Goal: Information Seeking & Learning: Learn about a topic

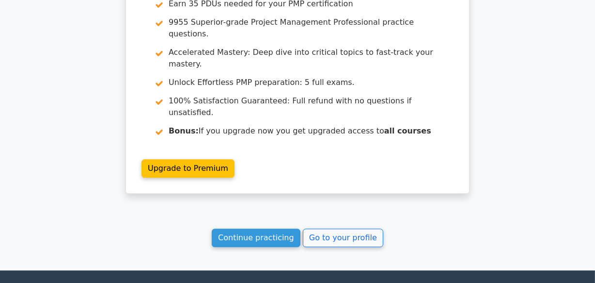
scroll to position [2274, 0]
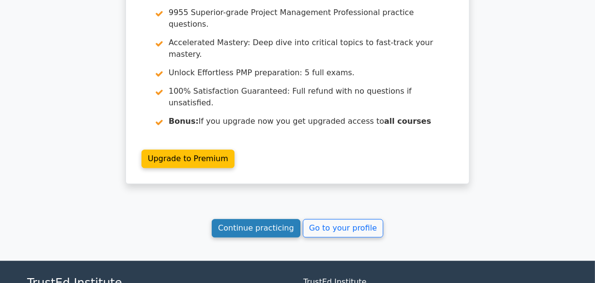
click at [269, 219] on link "Continue practicing" at bounding box center [256, 228] width 89 height 18
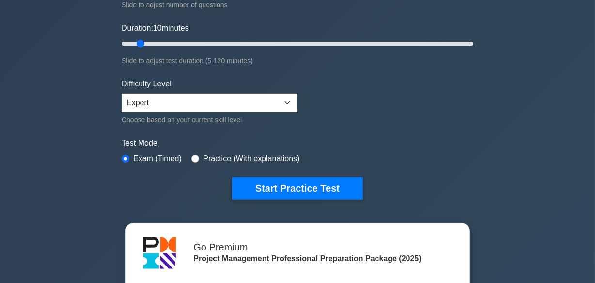
scroll to position [170, 0]
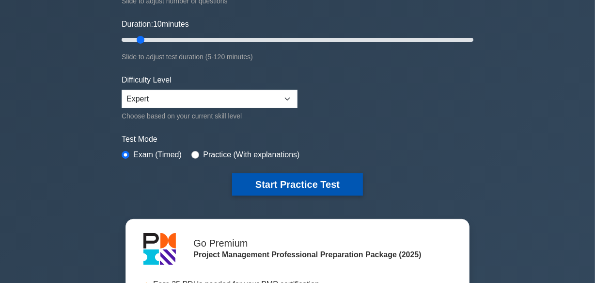
click at [320, 180] on button "Start Practice Test" at bounding box center [297, 184] width 131 height 22
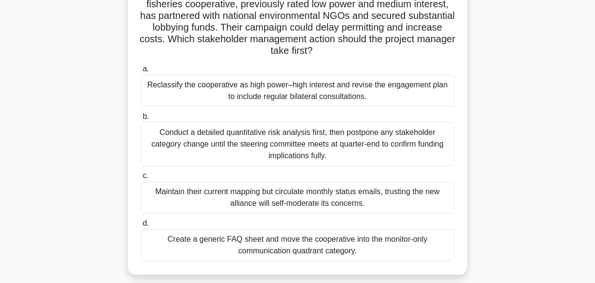
scroll to position [106, 0]
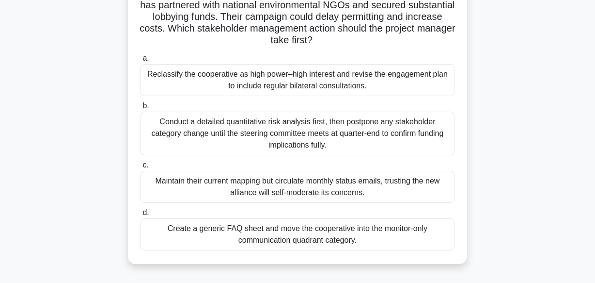
click at [309, 76] on div "Reclassify the cooperative as high power–high interest and revise the engagemen…" at bounding box center [298, 80] width 314 height 32
click at [141, 62] on input "a. Reclassify the cooperative as high power–high interest and revise the engage…" at bounding box center [141, 58] width 0 height 6
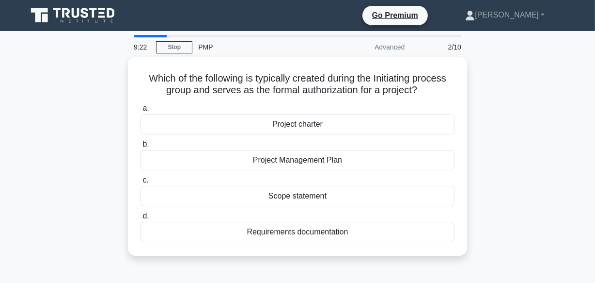
scroll to position [0, 0]
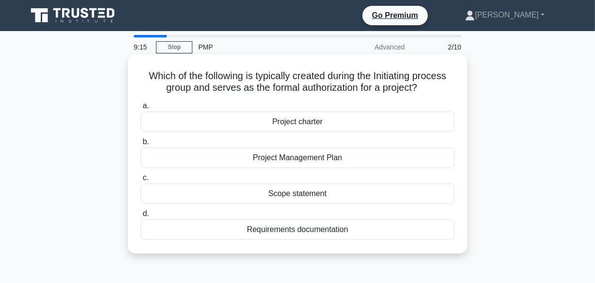
click at [296, 122] on div "Project charter" at bounding box center [298, 122] width 314 height 20
click at [141, 109] on input "a. Project charter" at bounding box center [141, 106] width 0 height 6
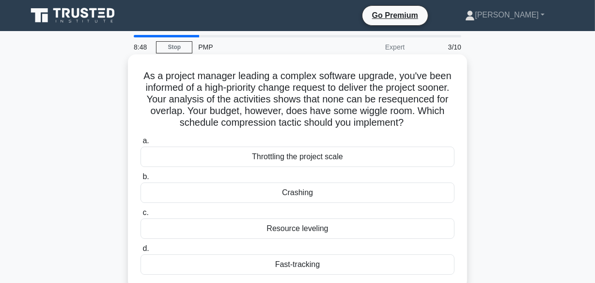
click at [292, 192] on div "Crashing" at bounding box center [298, 192] width 314 height 20
click at [141, 180] on input "b. Crashing" at bounding box center [141, 177] width 0 height 6
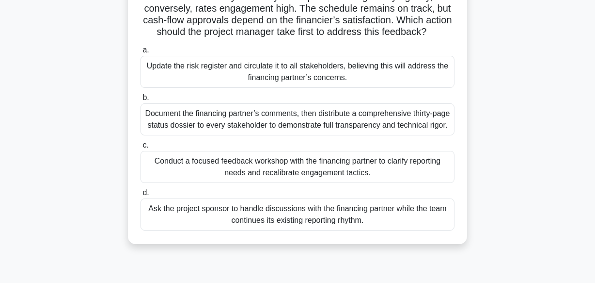
scroll to position [129, 0]
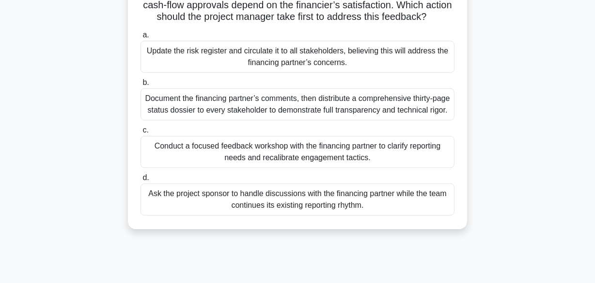
click at [339, 168] on div "Conduct a focused feedback workshop with the financing partner to clarify repor…" at bounding box center [298, 152] width 314 height 32
click at [141, 133] on input "c. Conduct a focused feedback workshop with the financing partner to clarify re…" at bounding box center [141, 130] width 0 height 6
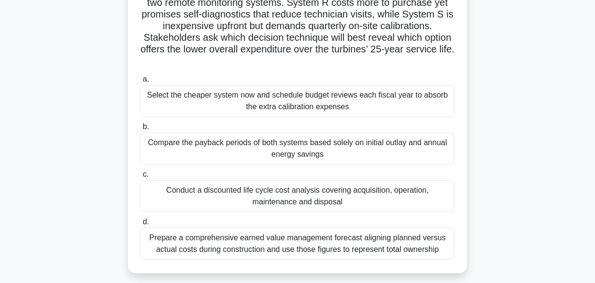
scroll to position [88, 0]
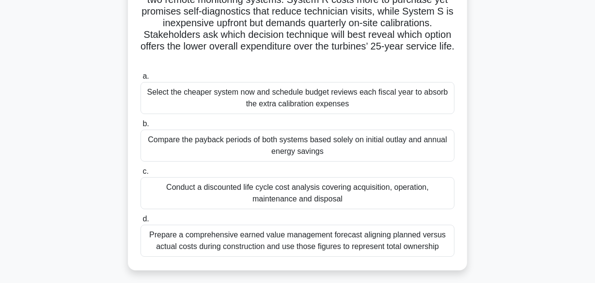
click at [308, 143] on div "Compare the payback periods of both systems based solely on initial outlay and …" at bounding box center [298, 145] width 314 height 32
click at [141, 127] on input "b. Compare the payback periods of both systems based solely on initial outlay a…" at bounding box center [141, 124] width 0 height 6
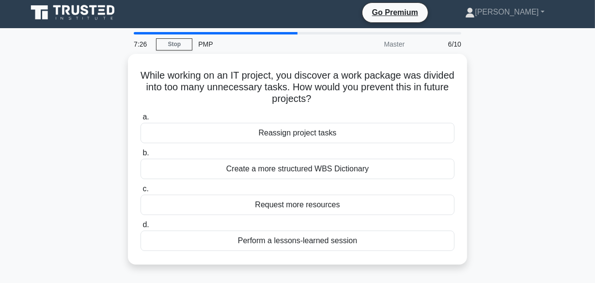
scroll to position [0, 0]
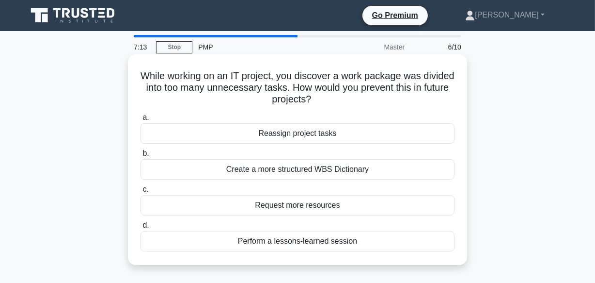
click at [311, 171] on div "Create a more structured WBS Dictionary" at bounding box center [298, 169] width 314 height 20
click at [141, 157] on input "b. Create a more structured WBS Dictionary" at bounding box center [141, 153] width 0 height 6
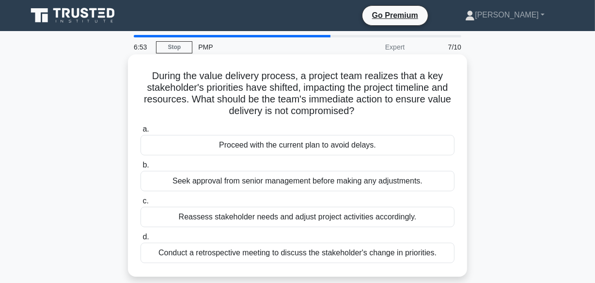
click at [298, 214] on div "Reassess stakeholder needs and adjust project activities accordingly." at bounding box center [298, 217] width 314 height 20
click at [141, 204] on input "c. Reassess stakeholder needs and adjust project activities accordingly." at bounding box center [141, 201] width 0 height 6
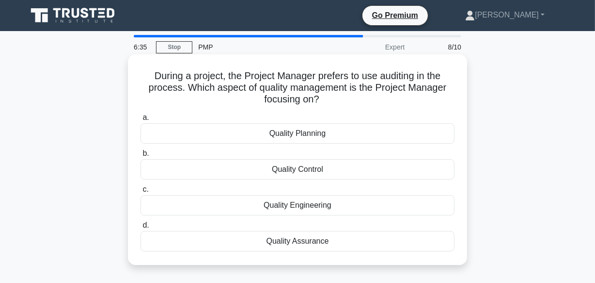
click at [292, 241] on div "Quality Assurance" at bounding box center [298, 241] width 314 height 20
click at [141, 228] on input "d. Quality Assurance" at bounding box center [141, 225] width 0 height 6
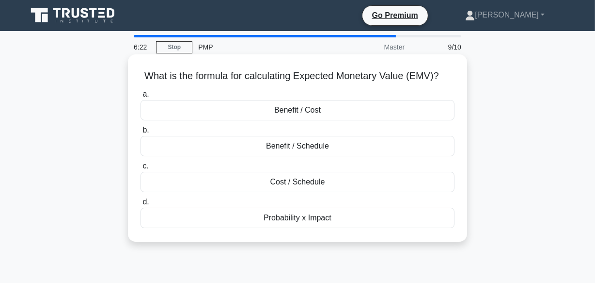
click at [308, 108] on div "Benefit / Cost" at bounding box center [298, 110] width 314 height 20
click at [141, 97] on input "a. Benefit / Cost" at bounding box center [141, 94] width 0 height 6
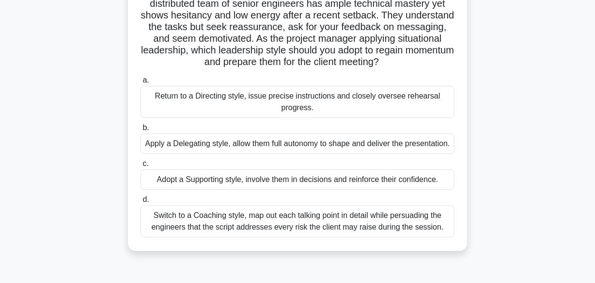
scroll to position [88, 0]
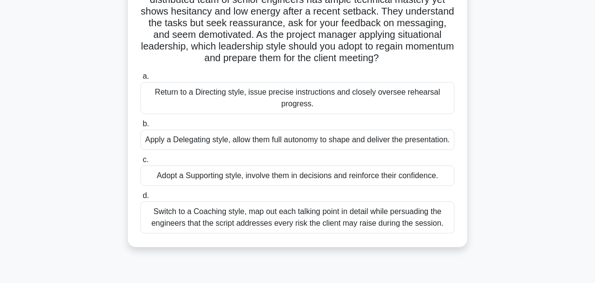
click at [314, 186] on div "Adopt a Supporting style, involve them in decisions and reinforce their confide…" at bounding box center [298, 175] width 314 height 20
click at [141, 163] on input "c. Adopt a Supporting style, involve them in decisions and reinforce their conf…" at bounding box center [141, 160] width 0 height 6
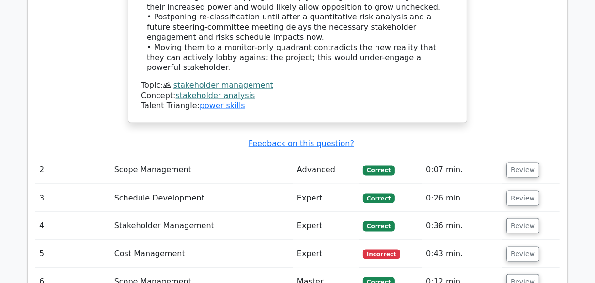
scroll to position [1358, 0]
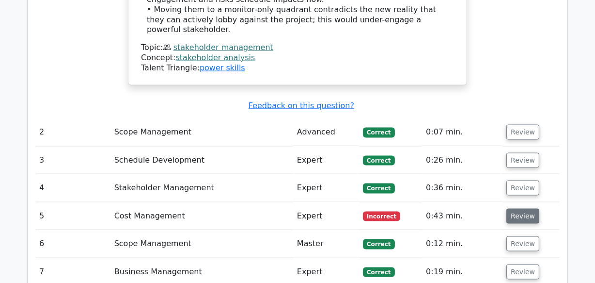
click at [520, 208] on button "Review" at bounding box center [523, 215] width 33 height 15
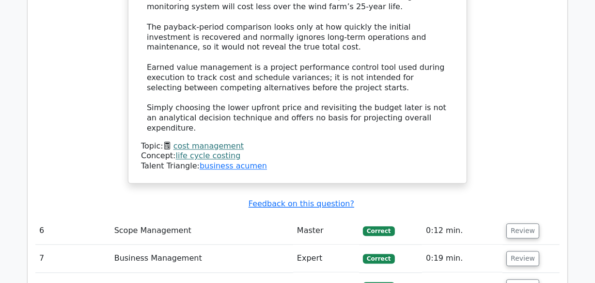
scroll to position [2063, 0]
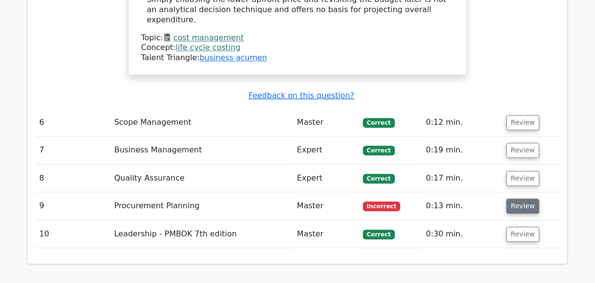
click at [520, 198] on button "Review" at bounding box center [523, 205] width 33 height 15
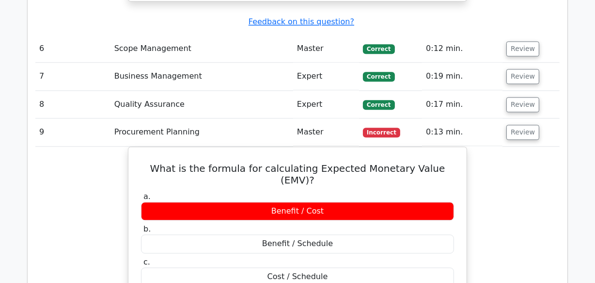
scroll to position [2197, 0]
